Goal: Information Seeking & Learning: Learn about a topic

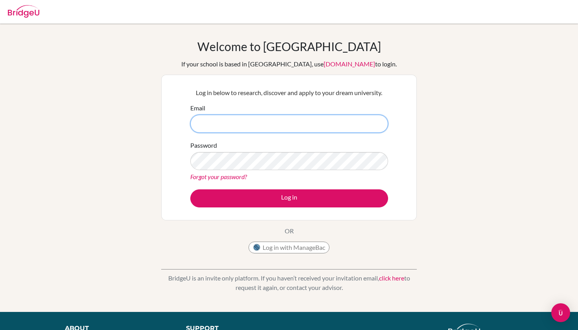
type input "info.glief@gmail.com"
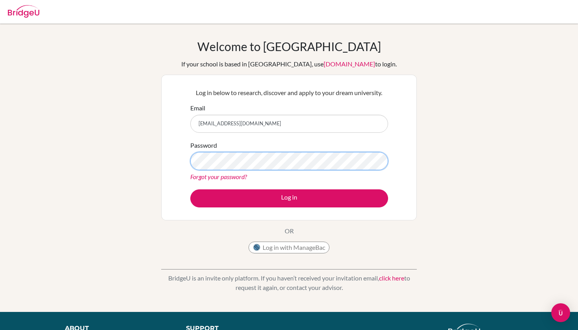
click at [289, 198] on button "Log in" at bounding box center [289, 198] width 198 height 18
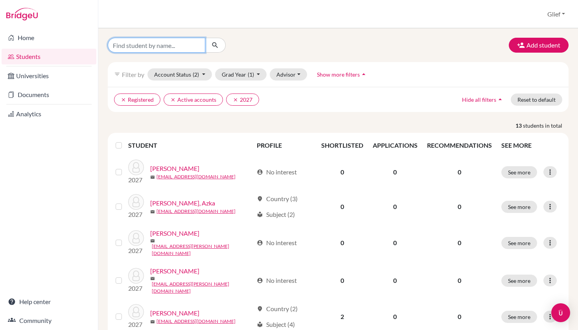
click at [158, 48] on input "Find student by name..." at bounding box center [156, 45] width 97 height 15
type input "26emanuelle.alejandro@sisschools.org"
click at [215, 45] on button "submit" at bounding box center [215, 45] width 21 height 15
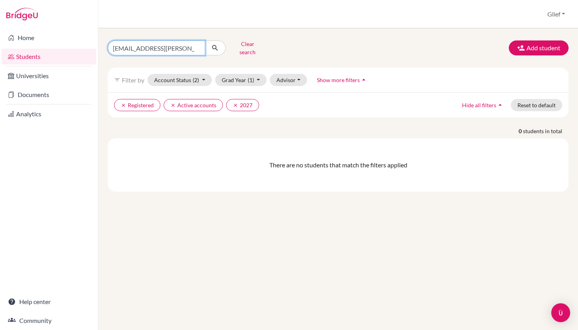
click at [171, 46] on input "26emanuelle.alejandro@sisschools.org" at bounding box center [156, 47] width 97 height 15
click at [244, 74] on button "Grad Year (1)" at bounding box center [241, 80] width 52 height 12
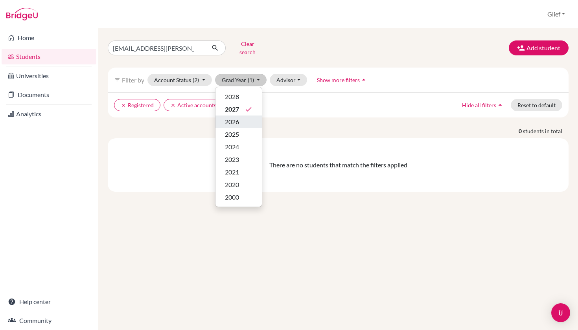
click at [244, 119] on div "2026" at bounding box center [239, 121] width 28 height 9
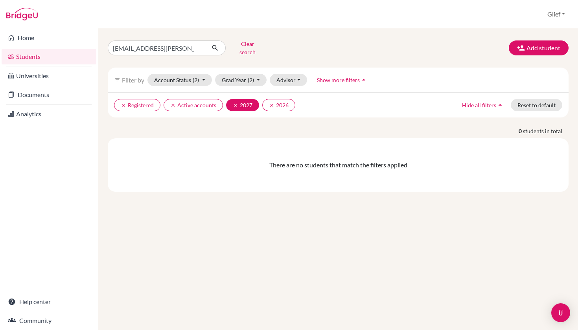
click at [237, 103] on icon "clear" at bounding box center [236, 106] width 6 height 6
click at [193, 77] on span "(2)" at bounding box center [196, 80] width 6 height 7
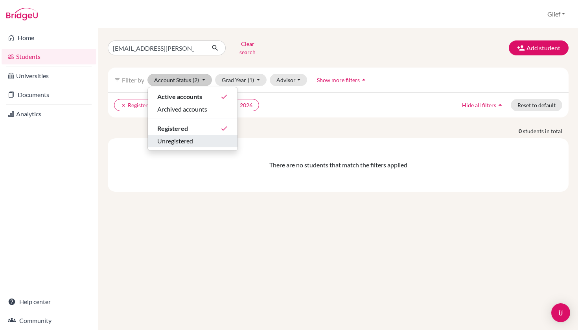
click at [200, 138] on div "Unregistered" at bounding box center [192, 140] width 71 height 9
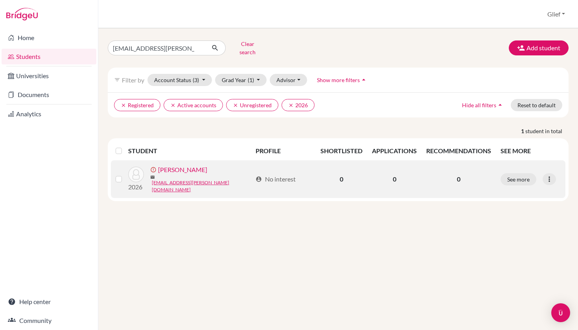
click at [125, 174] on label at bounding box center [125, 174] width 0 height 0
click at [0, 0] on input "checkbox" at bounding box center [0, 0] width 0 height 0
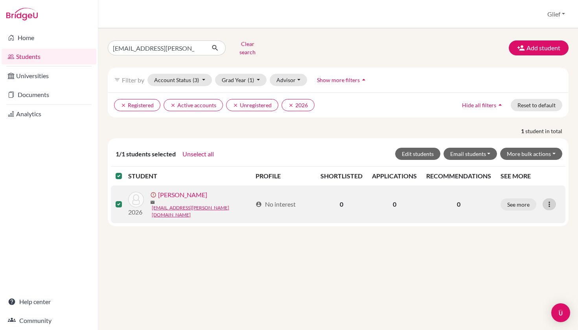
click at [552, 200] on icon at bounding box center [549, 204] width 8 height 8
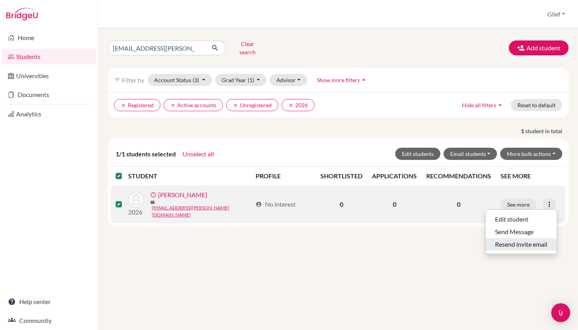
click at [521, 238] on button "Resend invite email" at bounding box center [520, 244] width 71 height 13
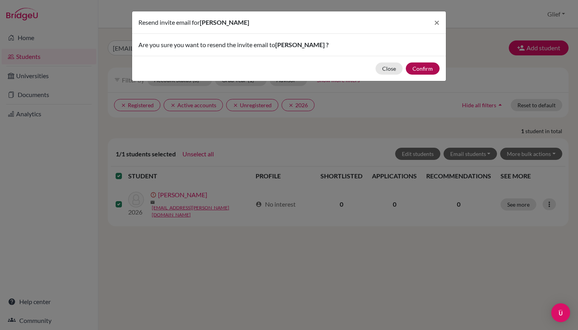
click at [428, 71] on button "Confirm" at bounding box center [422, 68] width 34 height 12
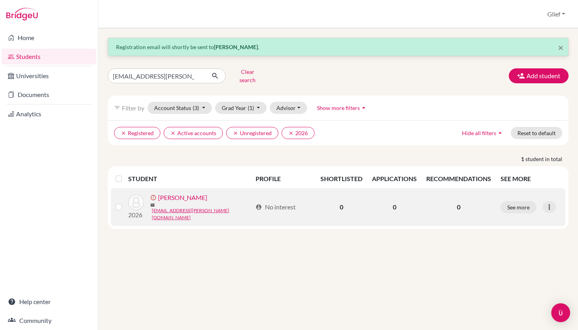
click at [171, 197] on link "Alejandro, Emanuelle" at bounding box center [182, 197] width 49 height 9
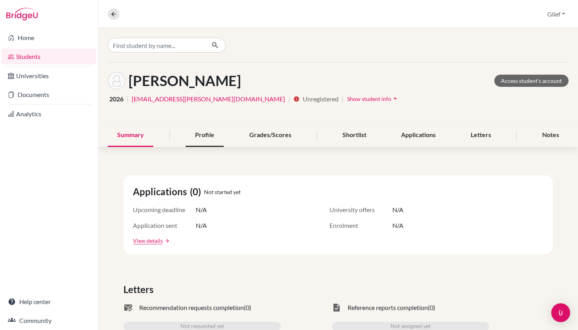
click at [211, 136] on div "Profile" at bounding box center [204, 135] width 38 height 23
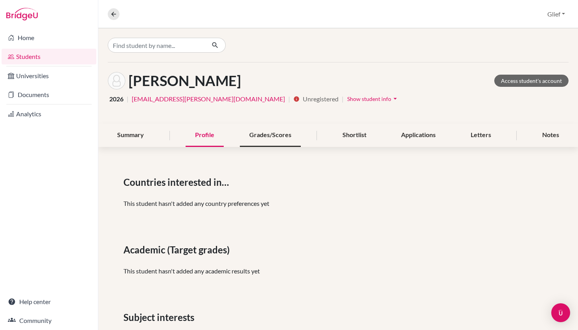
click at [261, 139] on div "Grades/Scores" at bounding box center [270, 135] width 61 height 23
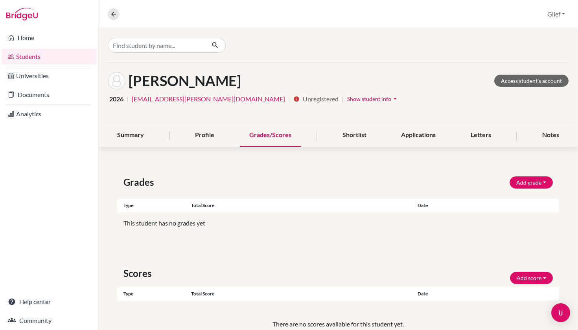
click at [347, 99] on span "Show student info" at bounding box center [369, 98] width 44 height 7
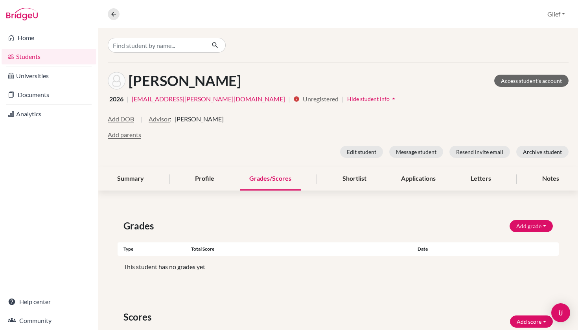
click at [200, 120] on span "Sammy Domingo" at bounding box center [198, 118] width 49 height 9
click at [135, 181] on div "Summary" at bounding box center [131, 178] width 46 height 23
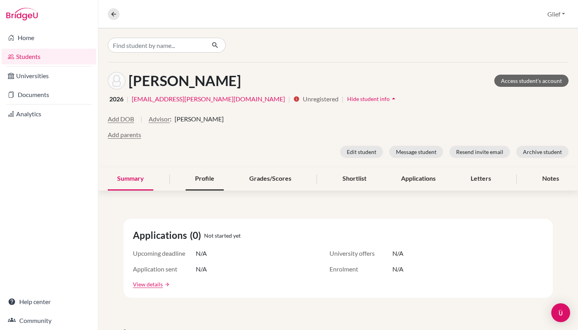
click at [198, 177] on div "Profile" at bounding box center [204, 178] width 38 height 23
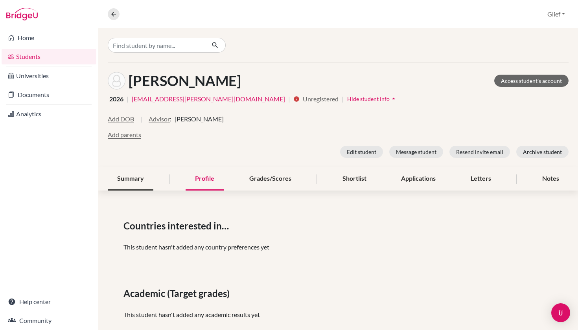
click at [135, 174] on div "Summary" at bounding box center [131, 178] width 46 height 23
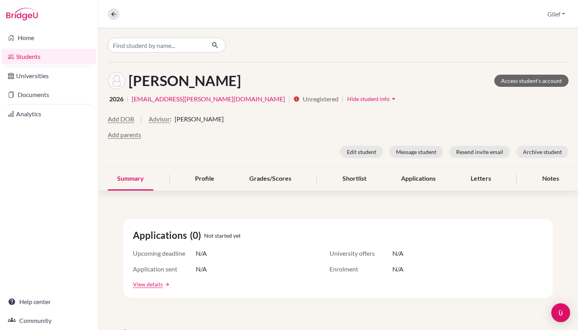
scroll to position [43, 0]
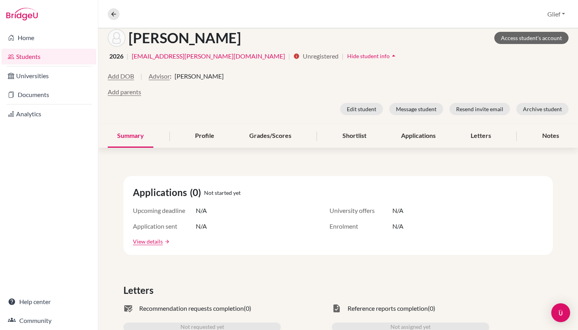
click at [163, 237] on div "View details arrow_forward" at bounding box center [338, 241] width 410 height 8
click at [160, 240] on link "View details" at bounding box center [148, 241] width 30 height 8
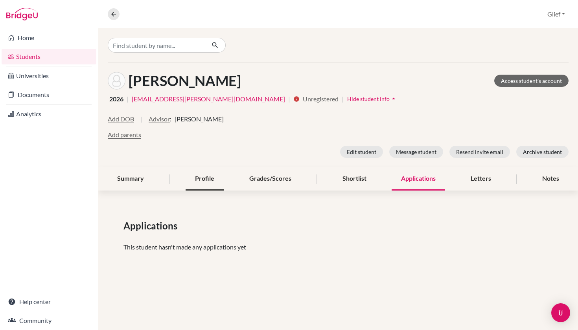
click at [207, 173] on div "Profile" at bounding box center [204, 178] width 38 height 23
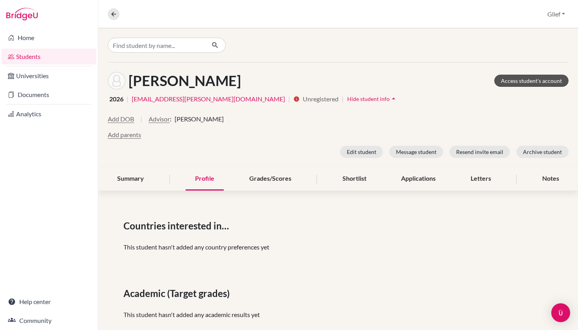
click at [535, 80] on link "Access student's account" at bounding box center [531, 81] width 74 height 12
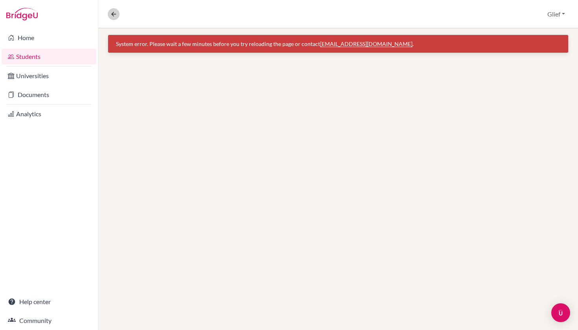
click at [116, 11] on icon at bounding box center [113, 14] width 7 height 7
click at [42, 58] on link "Students" at bounding box center [49, 57] width 95 height 16
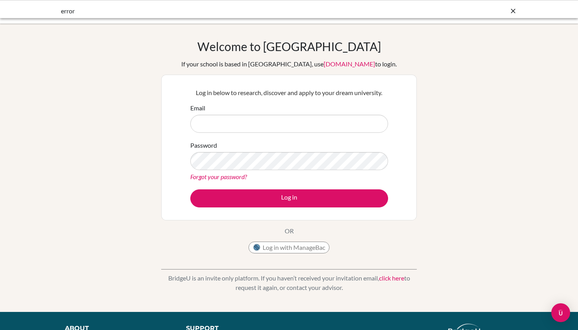
click at [67, 36] on div "Welcome to BridgeU If your school is based in China, use app.bridge-u.com.cn to…" at bounding box center [289, 168] width 578 height 288
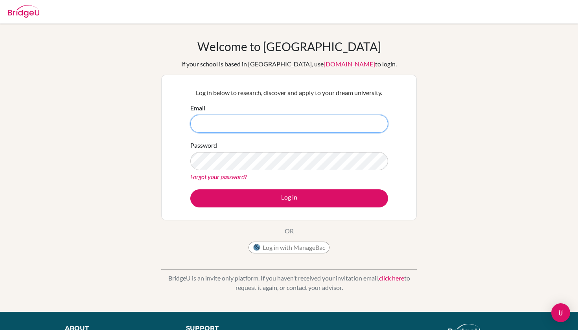
type input "[EMAIL_ADDRESS][DOMAIN_NAME]"
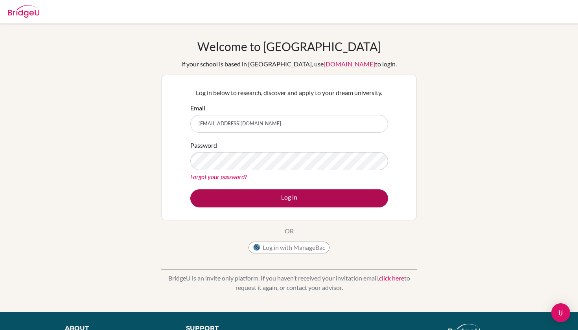
click at [256, 194] on button "Log in" at bounding box center [289, 198] width 198 height 18
